Goal: Task Accomplishment & Management: Use online tool/utility

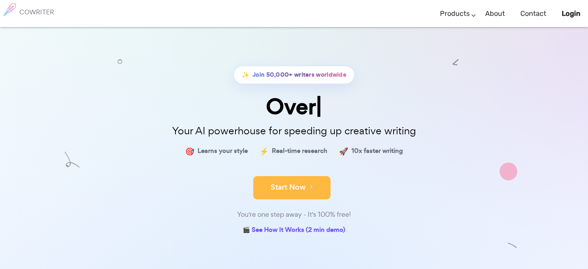
click at [312, 184] on icon at bounding box center [309, 186] width 7 height 9
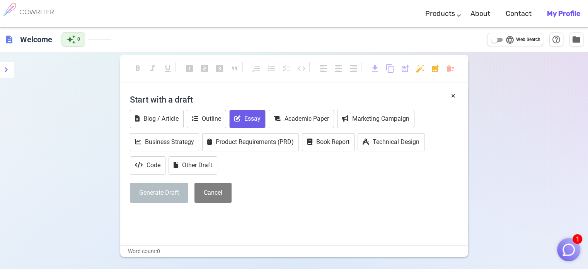
click at [250, 119] on button "Essay" at bounding box center [247, 119] width 36 height 18
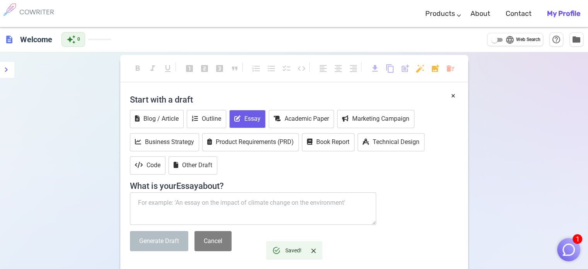
click at [250, 202] on textarea at bounding box center [253, 208] width 247 height 32
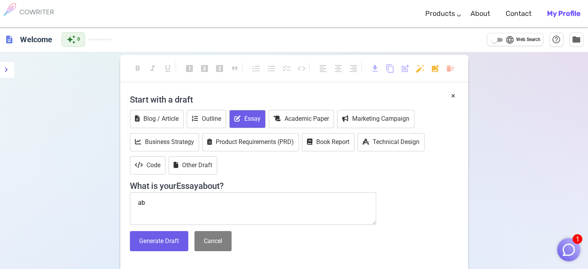
type textarea "a"
type textarea "e"
type textarea "an essay about computer technology"
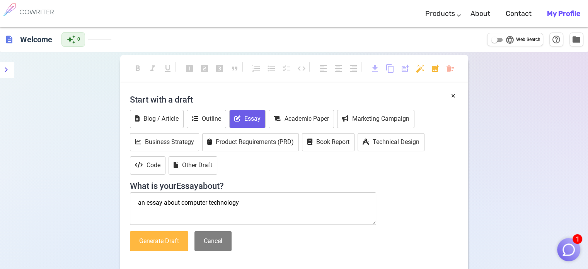
click at [182, 242] on button "Generate Draft" at bounding box center [159, 241] width 58 height 20
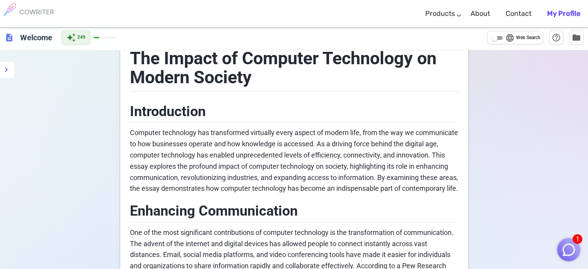
scroll to position [48, 0]
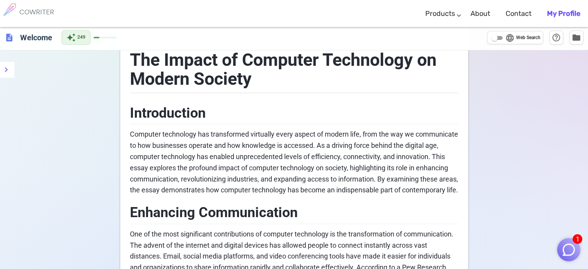
click at [550, 10] on b "My Profile" at bounding box center [563, 13] width 33 height 9
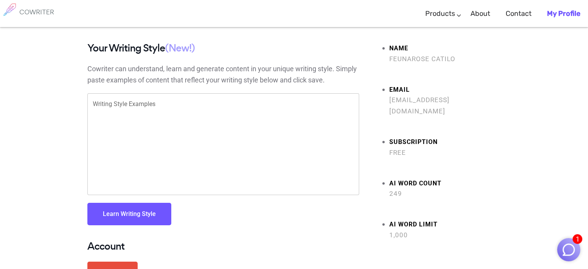
click at [408, 147] on span "Free" at bounding box center [445, 152] width 112 height 11
click at [407, 136] on strong "Subscription" at bounding box center [445, 141] width 112 height 11
click at [479, 11] on link "About" at bounding box center [480, 13] width 20 height 23
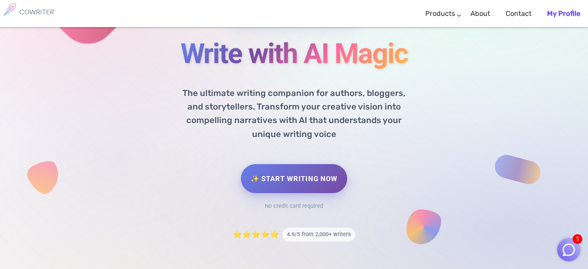
scroll to position [89, 0]
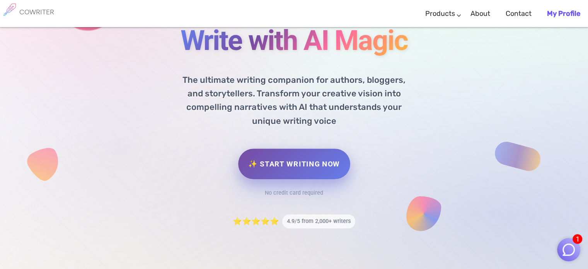
click at [298, 163] on link "✨ Start Writing Now" at bounding box center [294, 163] width 112 height 31
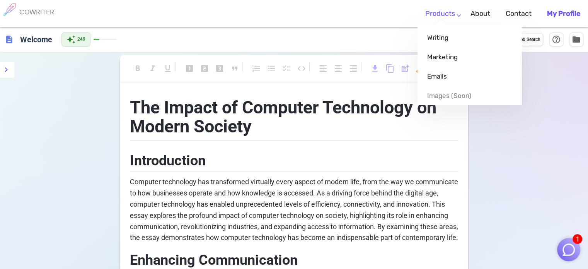
click at [444, 10] on link "Products" at bounding box center [440, 13] width 30 height 23
click at [450, 55] on link "Marketing" at bounding box center [469, 56] width 104 height 19
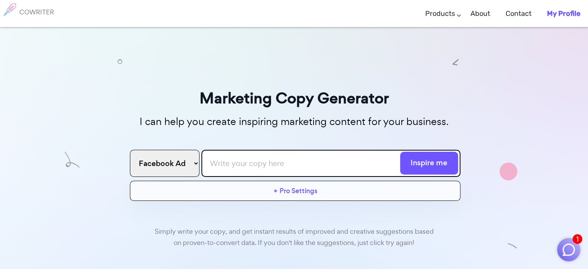
click at [311, 170] on input "text" at bounding box center [330, 163] width 259 height 27
click at [486, 17] on link "About" at bounding box center [480, 13] width 20 height 23
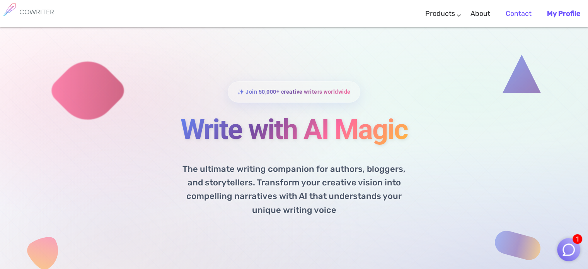
click at [521, 10] on link "Contact" at bounding box center [518, 13] width 26 height 23
click at [561, 9] on link "My Profile" at bounding box center [563, 13] width 33 height 23
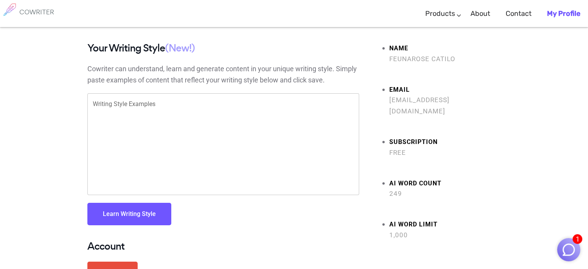
click at [389, 147] on span "Free" at bounding box center [445, 152] width 112 height 11
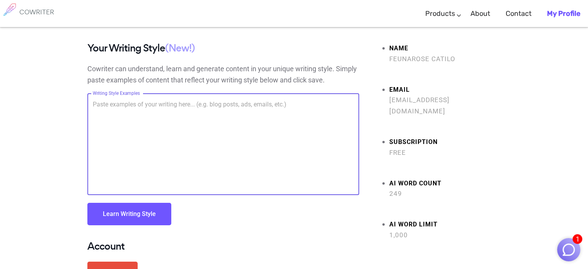
click at [189, 100] on textarea "Writing Style Examples" at bounding box center [223, 144] width 261 height 89
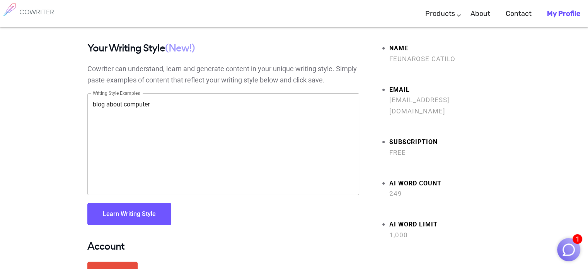
click at [126, 219] on button "Learn Writing Style" at bounding box center [129, 213] width 84 height 22
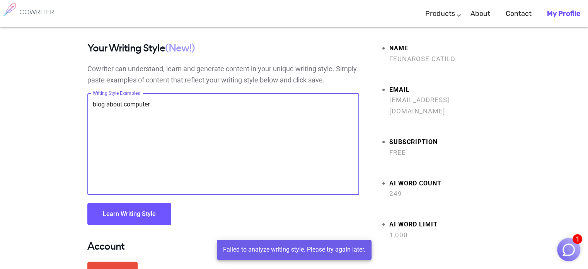
click at [153, 103] on textarea "blog about computer" at bounding box center [223, 144] width 261 height 89
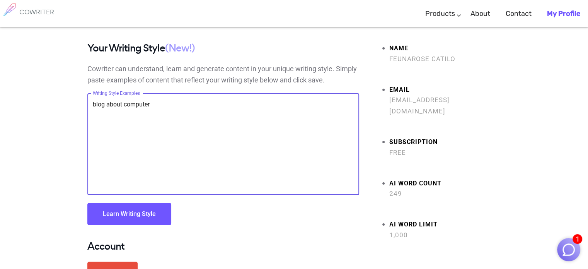
click at [153, 103] on textarea "blog about computer" at bounding box center [223, 144] width 261 height 89
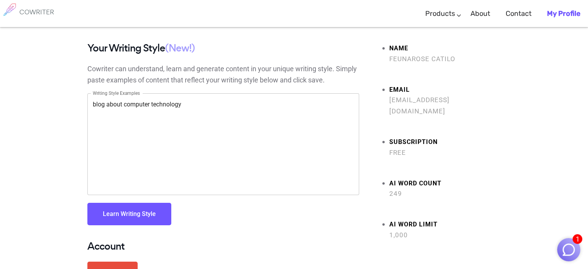
click at [130, 210] on button "Learn Writing Style" at bounding box center [129, 213] width 84 height 22
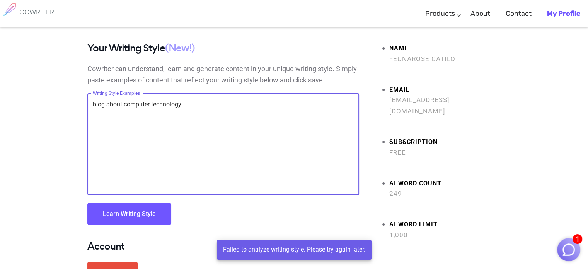
click at [119, 109] on textarea "blog about computer technology" at bounding box center [223, 144] width 261 height 89
click at [124, 104] on textarea "blog about computer technology" at bounding box center [223, 144] width 261 height 89
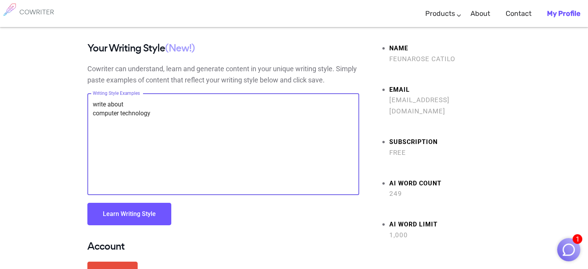
type textarea "write about computer technology"
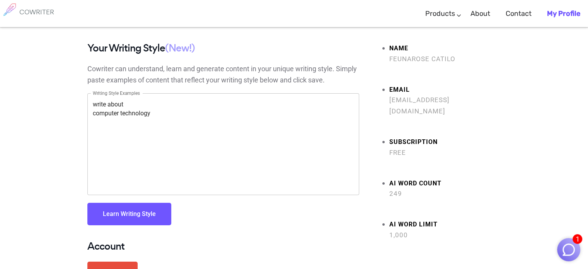
click at [128, 209] on button "Learn Writing Style" at bounding box center [129, 213] width 84 height 22
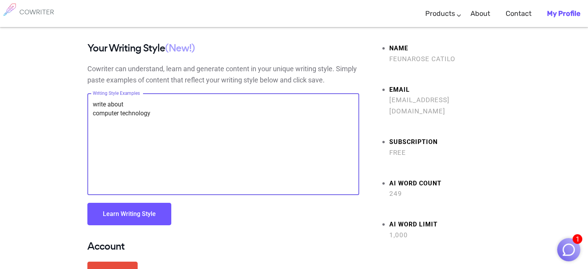
drag, startPoint x: 192, startPoint y: 133, endPoint x: 84, endPoint y: 86, distance: 117.3
click at [84, 86] on div "Your Writing Style (New!) Cowriter can understand, learn and generate content i…" at bounding box center [223, 170] width 283 height 255
paste textarea "A computer is a machine that can be programmed to automatically carry out seque…"
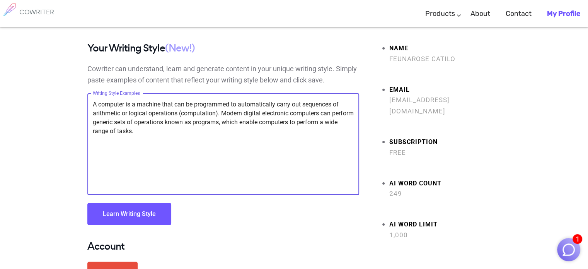
type textarea "A computer is a machine that can be programmed to automatically carry out seque…"
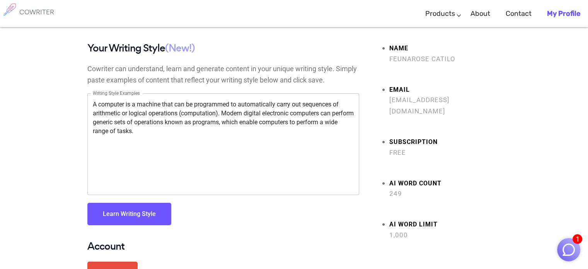
click at [179, 89] on div "Your Writing Style (New!) Cowriter can understand, learn and generate content i…" at bounding box center [223, 142] width 272 height 198
click at [150, 215] on button "Learn Writing Style" at bounding box center [129, 213] width 84 height 22
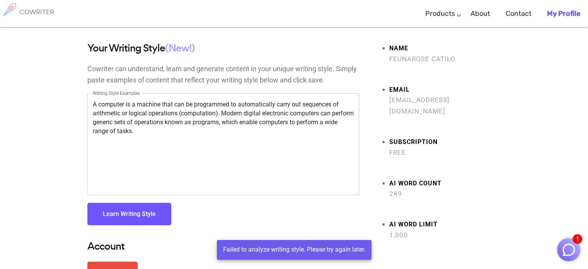
click at [150, 215] on button "Learn Writing Style" at bounding box center [129, 213] width 84 height 22
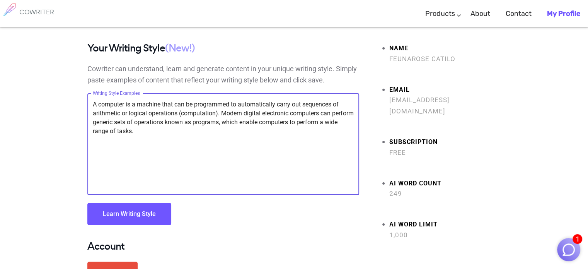
drag, startPoint x: 143, startPoint y: 116, endPoint x: 90, endPoint y: 103, distance: 54.5
click at [90, 103] on div "A computer is a machine that can be programmed to automatically carry out seque…" at bounding box center [223, 144] width 272 height 102
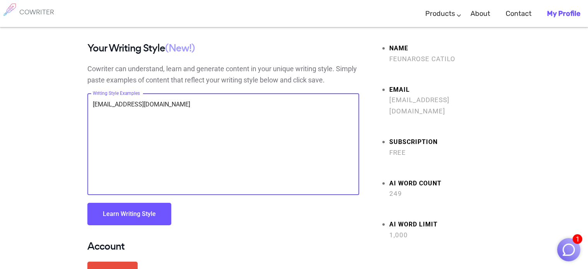
type textarea "catilofeunarose@gmail.com"
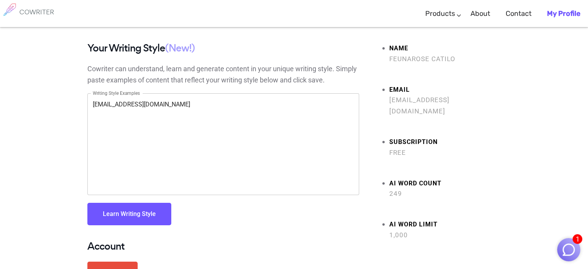
click at [105, 220] on button "Learn Writing Style" at bounding box center [129, 213] width 84 height 22
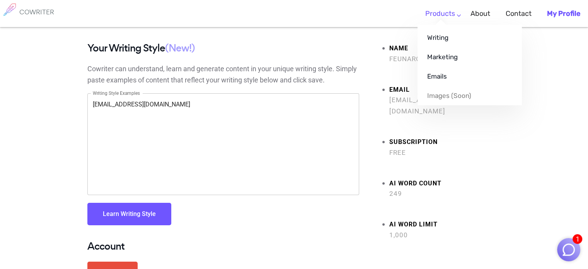
click at [452, 12] on link "Products" at bounding box center [440, 13] width 30 height 23
click at [459, 29] on link "Writing" at bounding box center [469, 37] width 104 height 19
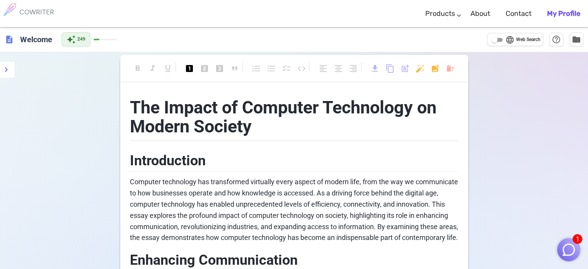
click at [257, 119] on h1 "The Impact of Computer Technology on Modern Society" at bounding box center [294, 115] width 328 height 51
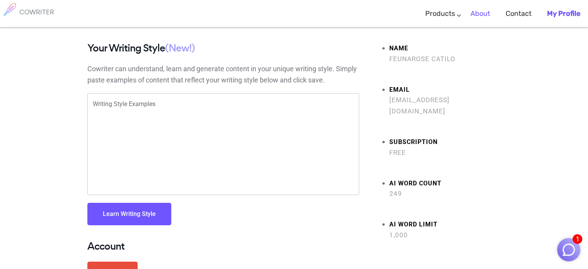
click at [487, 13] on link "About" at bounding box center [480, 13] width 20 height 23
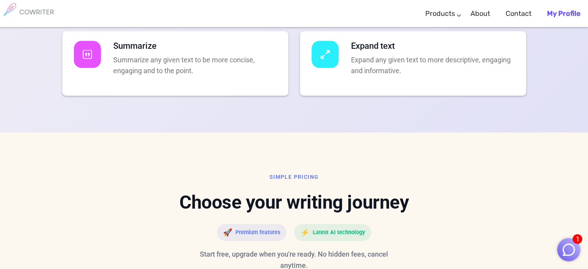
scroll to position [1687, 0]
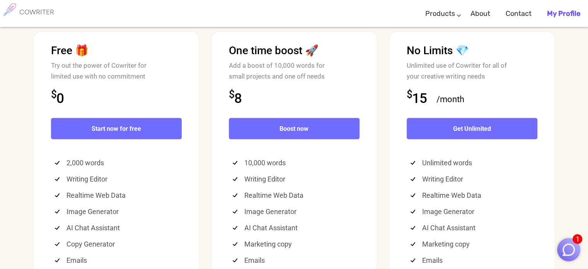
scroll to position [1969, 0]
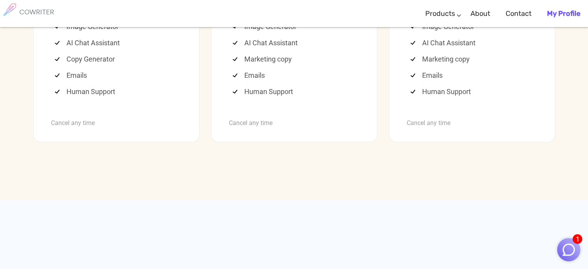
scroll to position [2153, 0]
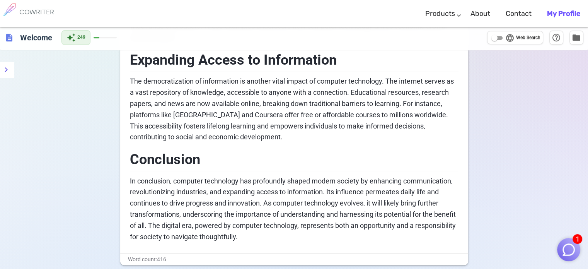
scroll to position [478, 0]
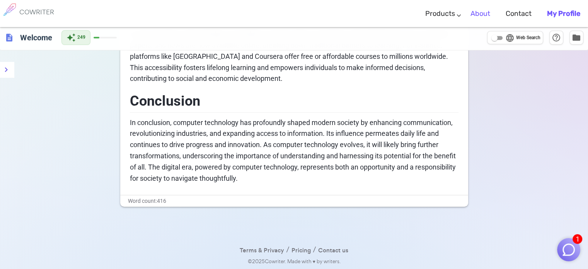
click at [484, 15] on link "About" at bounding box center [480, 13] width 20 height 23
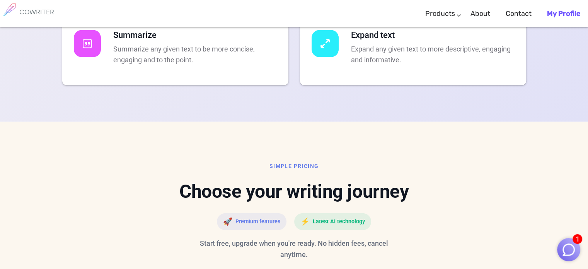
scroll to position [1697, 0]
